Goal: Navigation & Orientation: Find specific page/section

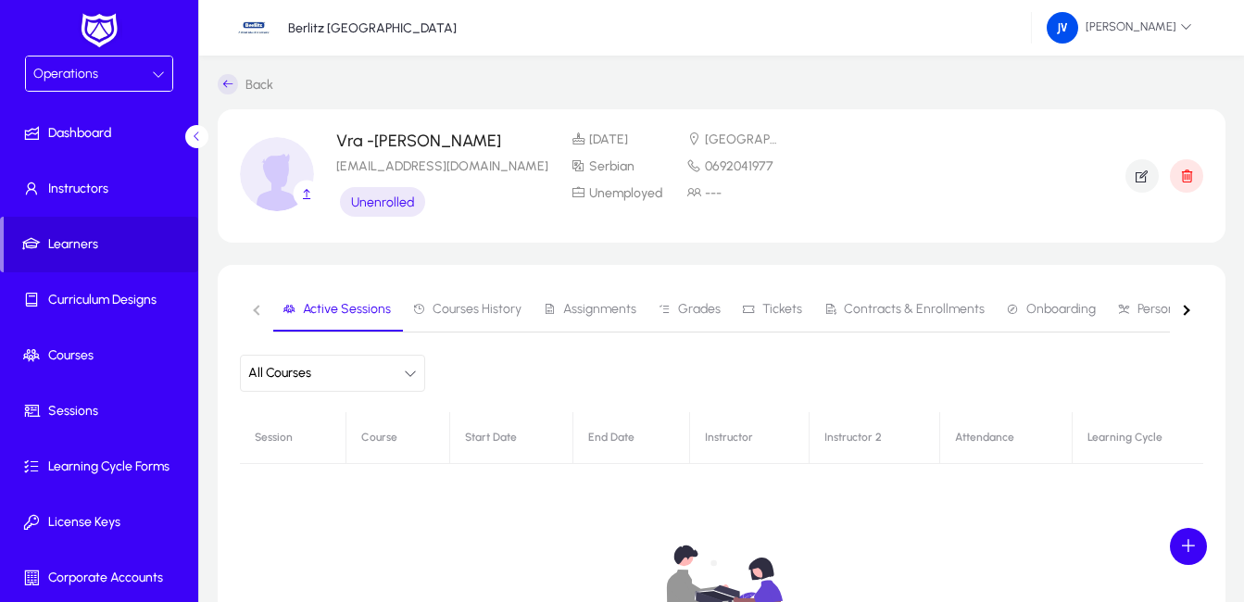
click at [229, 81] on icon at bounding box center [228, 84] width 20 height 20
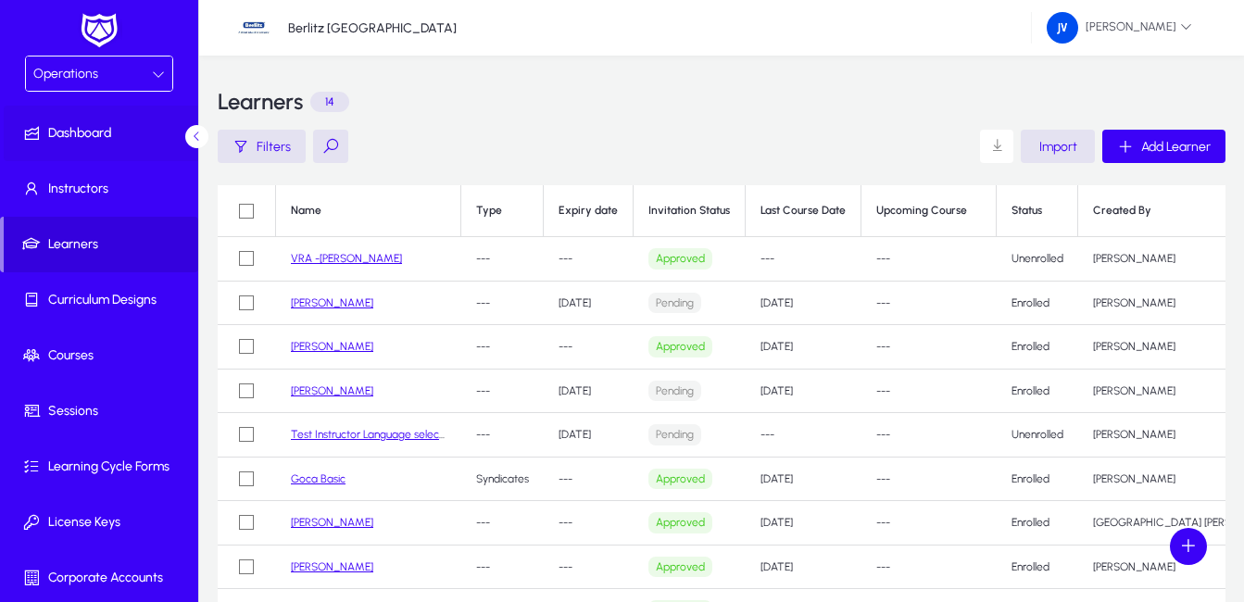
click at [93, 128] on span "Dashboard" at bounding box center [103, 133] width 198 height 19
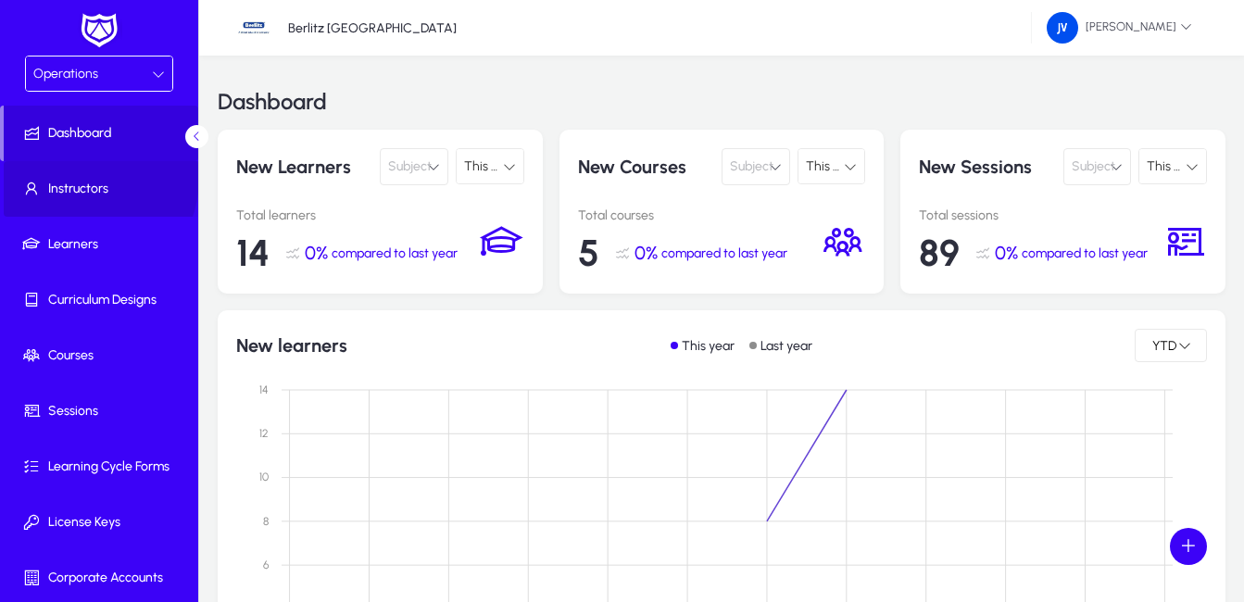
click at [84, 179] on span at bounding box center [103, 189] width 198 height 44
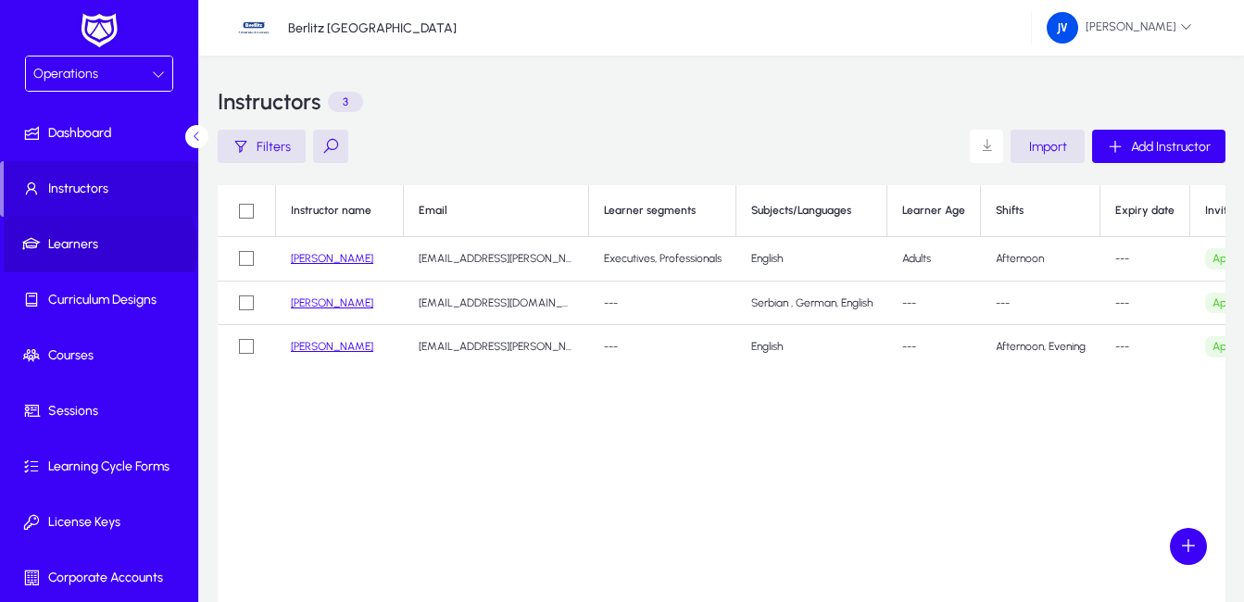
click at [94, 247] on span "Learners" at bounding box center [103, 244] width 198 height 19
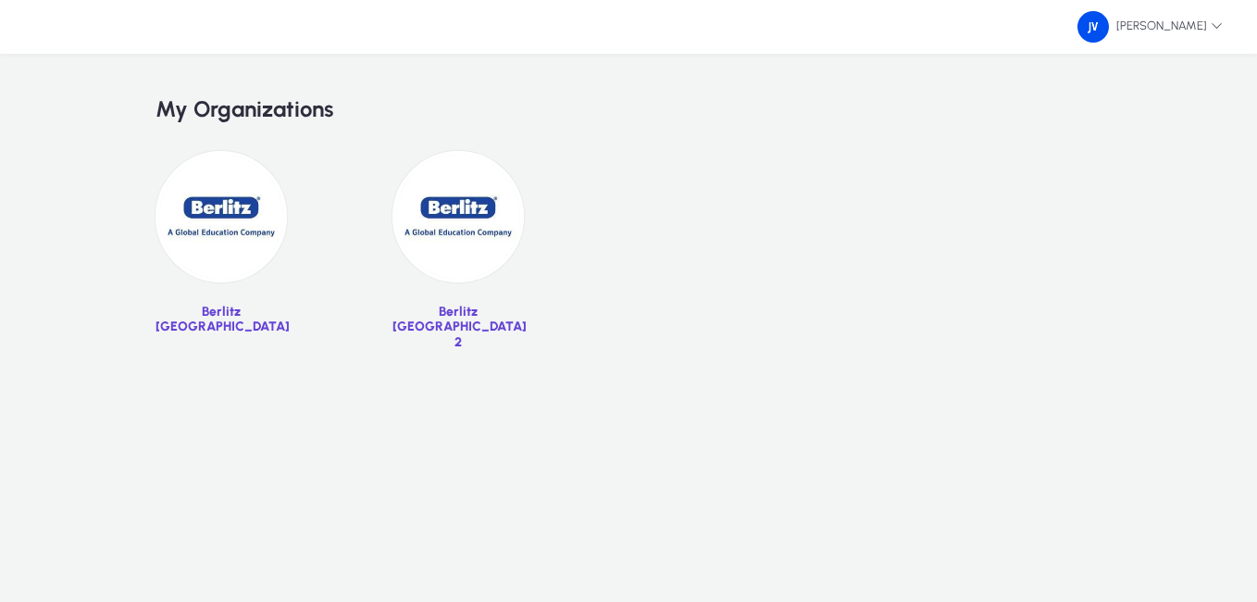
click at [224, 221] on img at bounding box center [221, 216] width 131 height 131
